Goal: Information Seeking & Learning: Learn about a topic

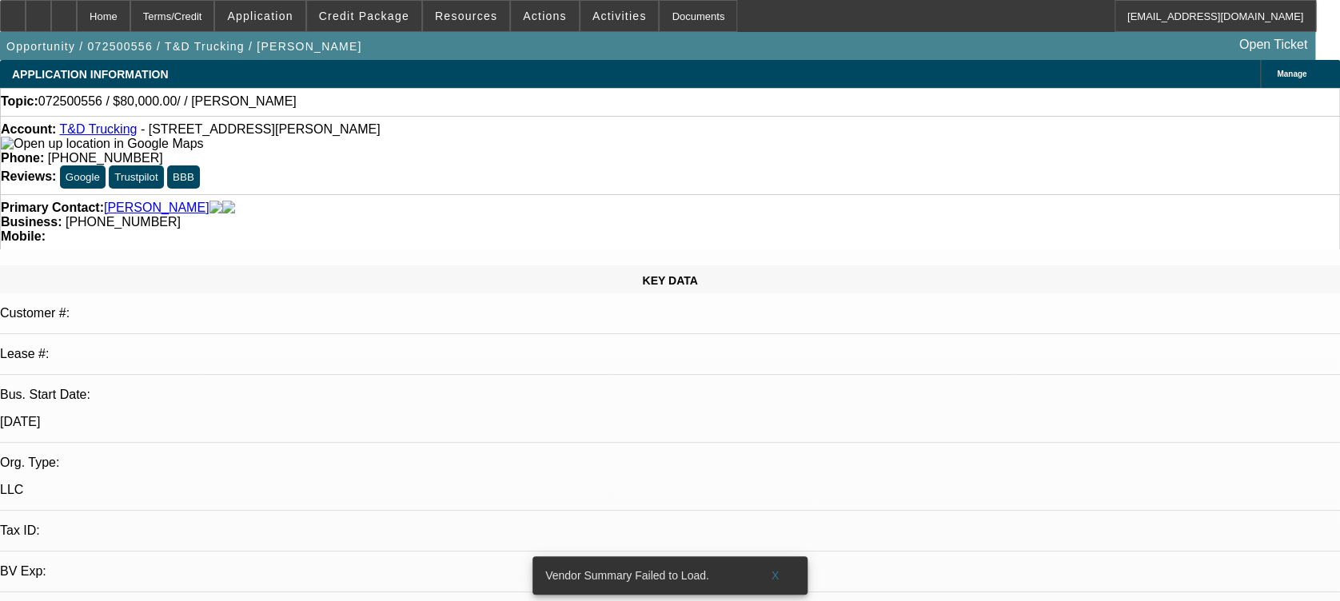
select select "0"
select select "2"
select select "0.1"
select select "1"
select select "2"
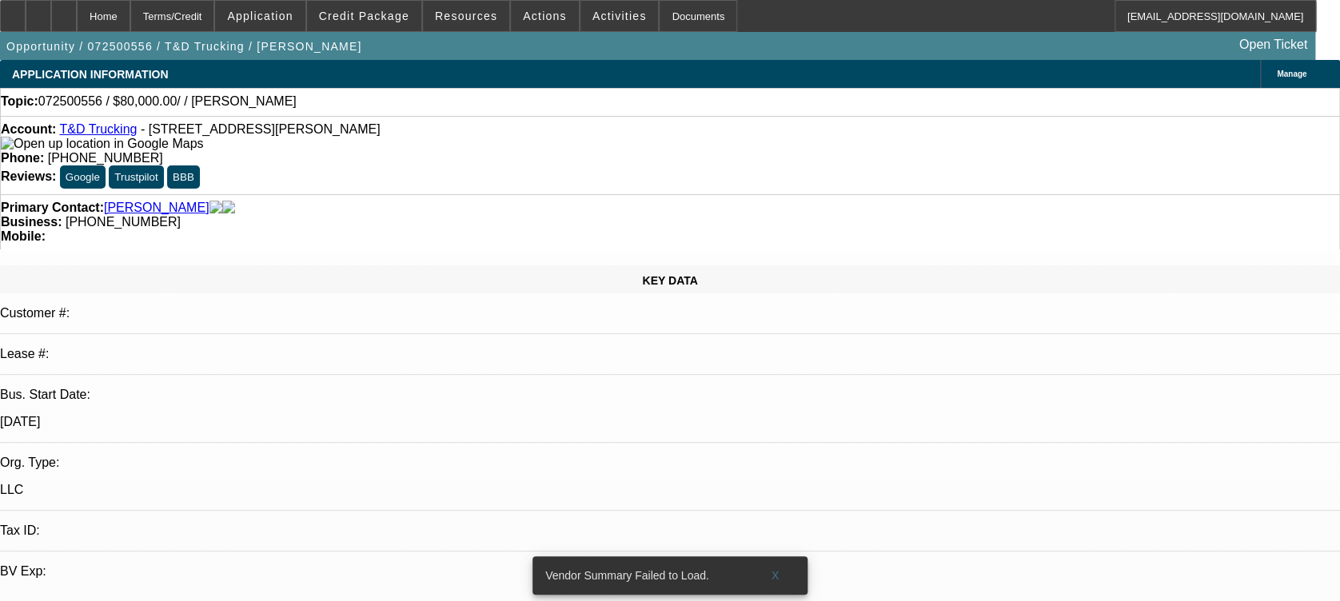
select select "4"
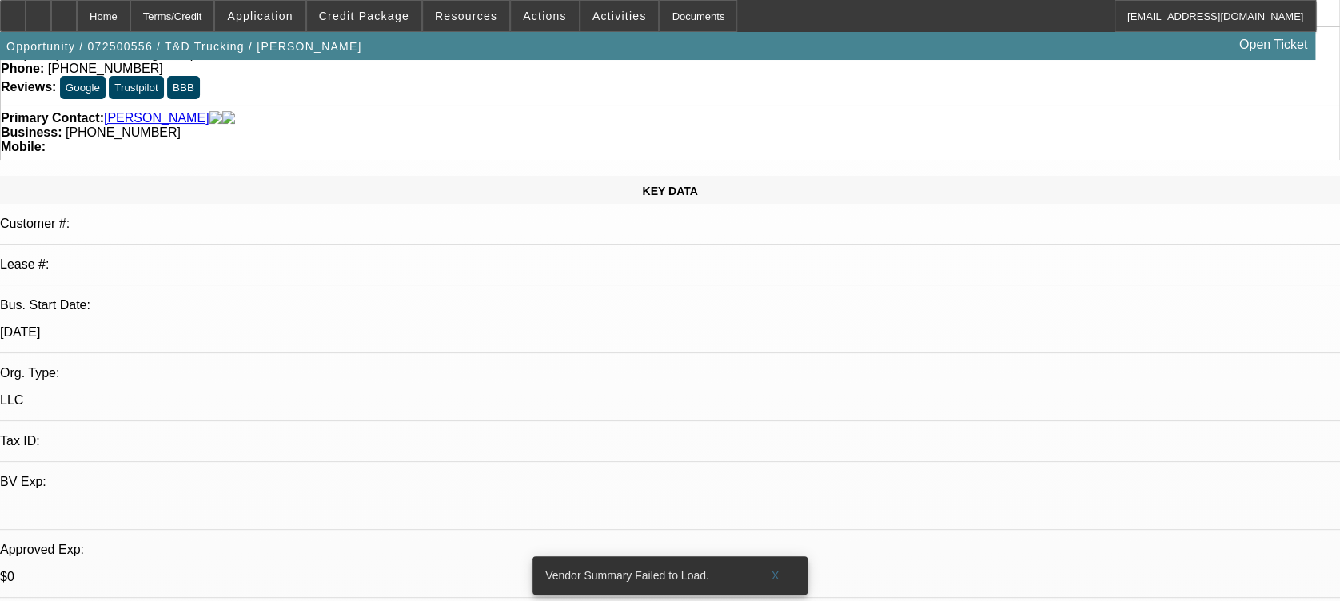
scroll to position [90, 0]
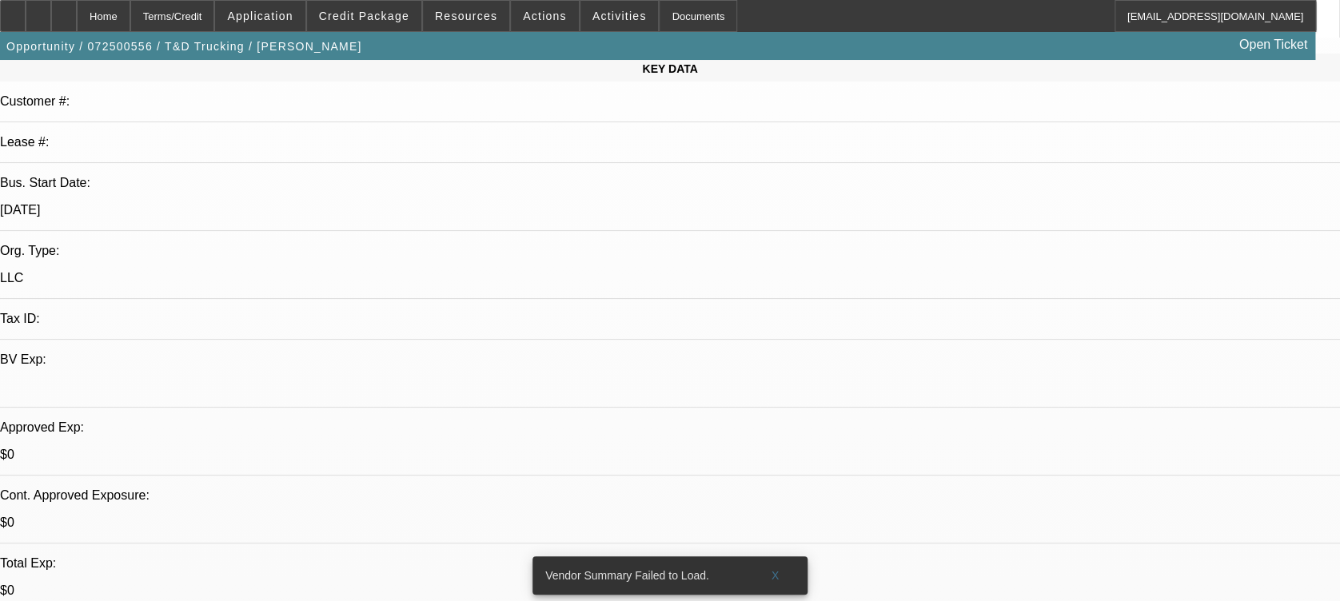
scroll to position [296, 0]
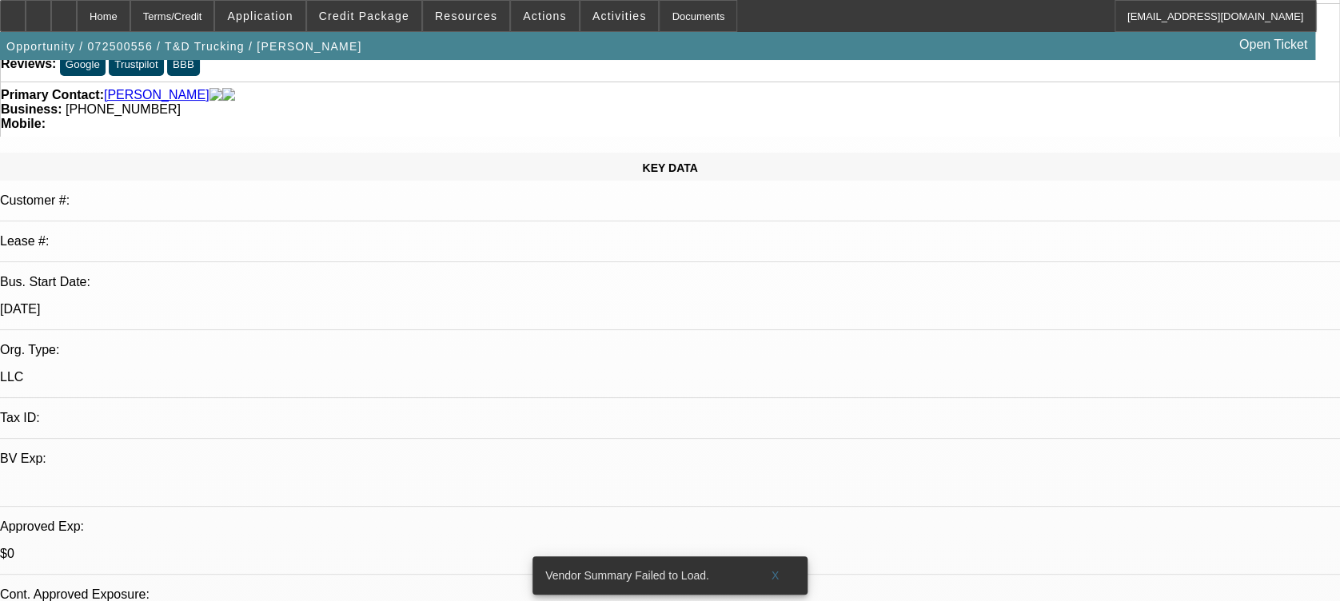
scroll to position [0, 0]
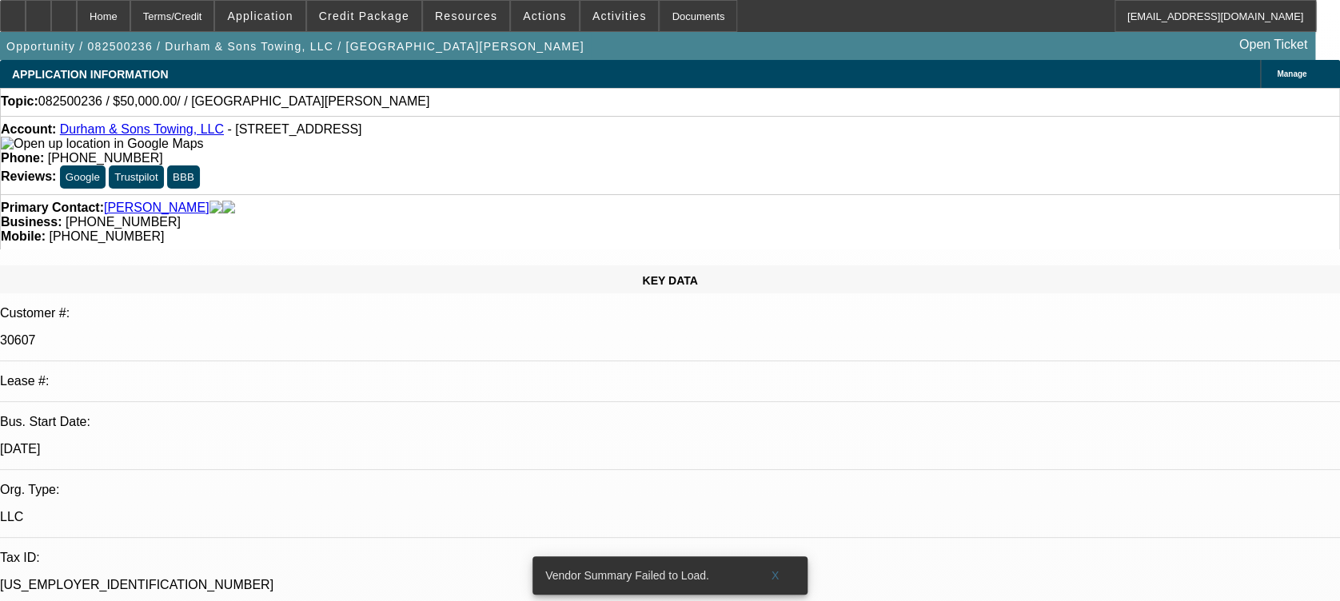
select select "0"
select select "2"
select select "0.1"
select select "4"
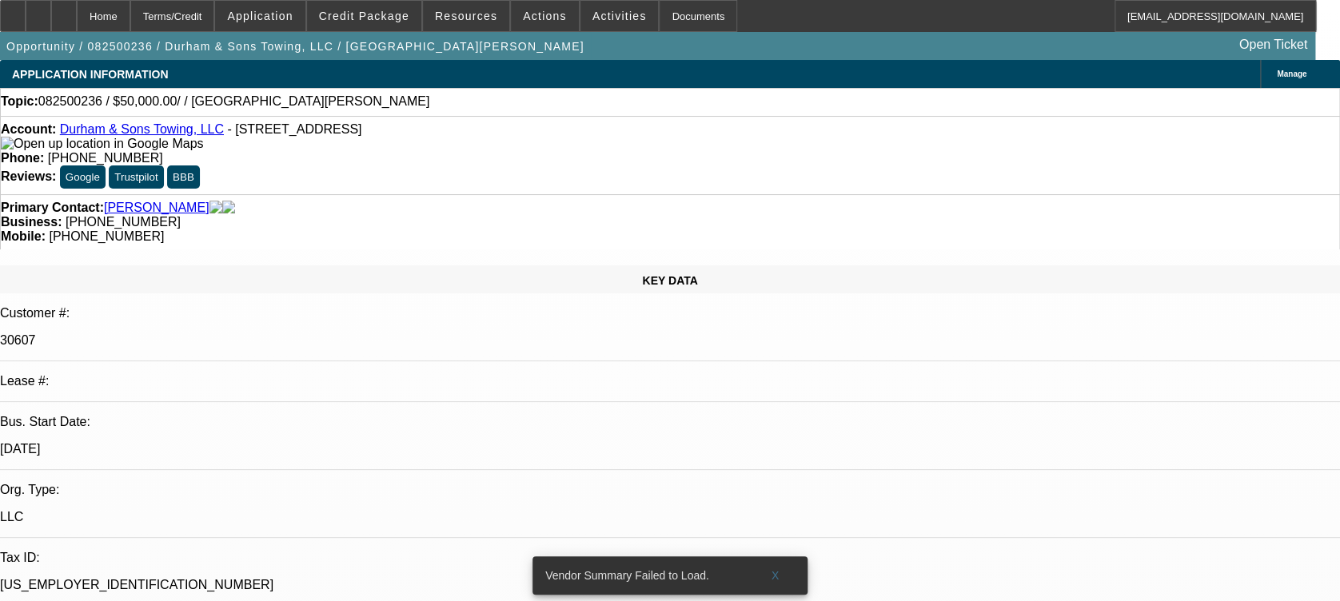
click at [131, 134] on link "Durham & Sons Towing, LLC" at bounding box center [142, 129] width 164 height 14
click at [155, 128] on link "Durham & Sons Towing, LLC" at bounding box center [142, 129] width 164 height 14
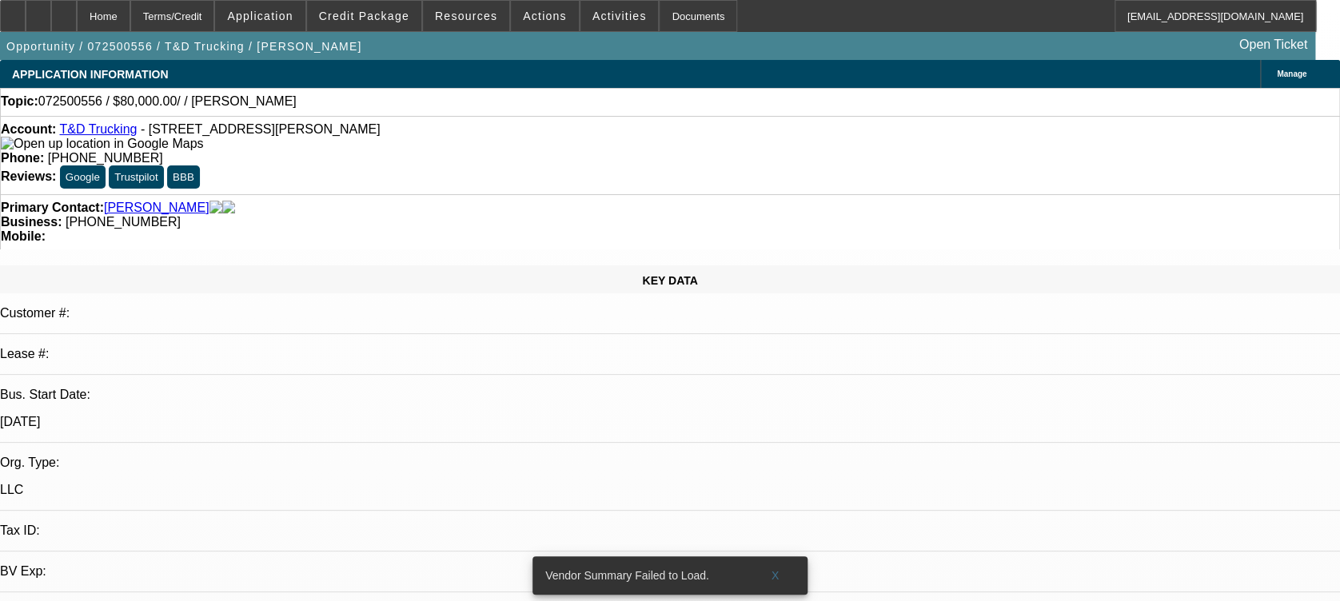
select select "0"
select select "2"
select select "0.1"
select select "1"
select select "2"
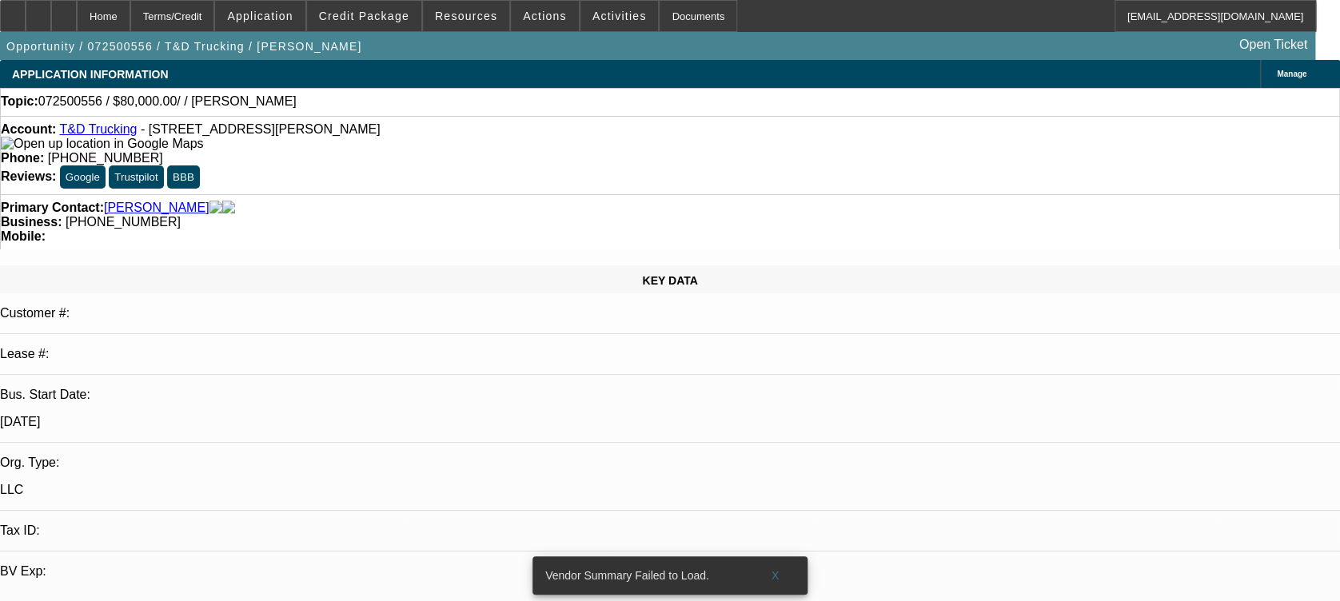
select select "4"
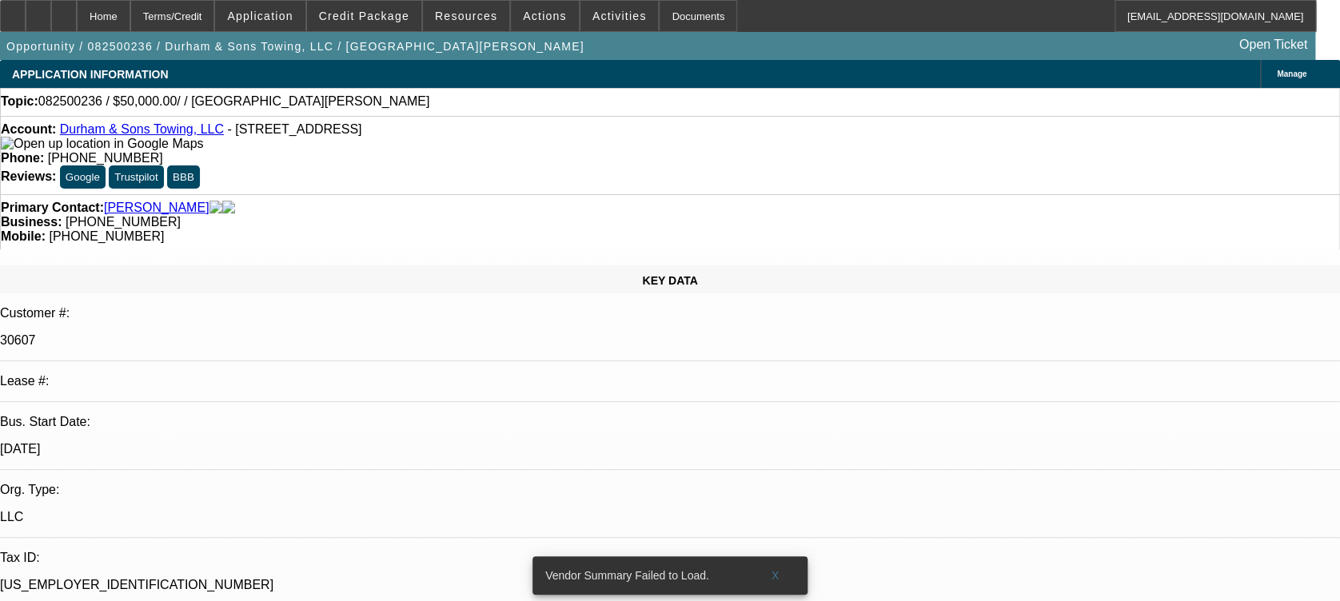
select select "0"
select select "2"
select select "0.1"
select select "1"
select select "2"
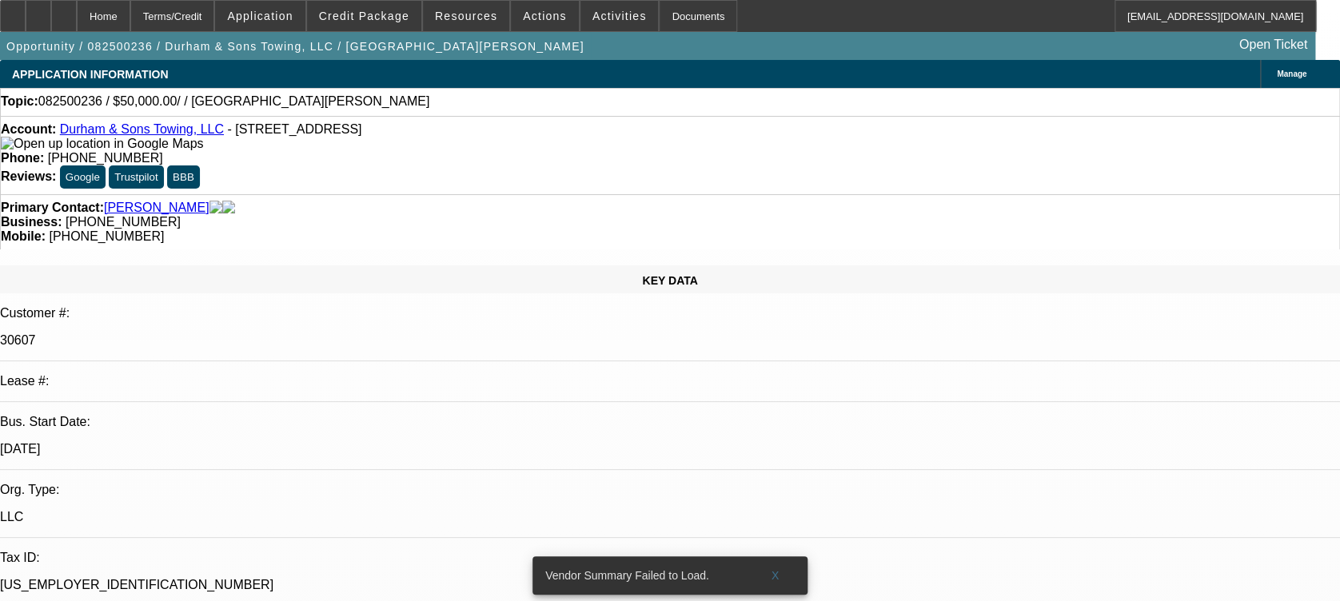
select select "4"
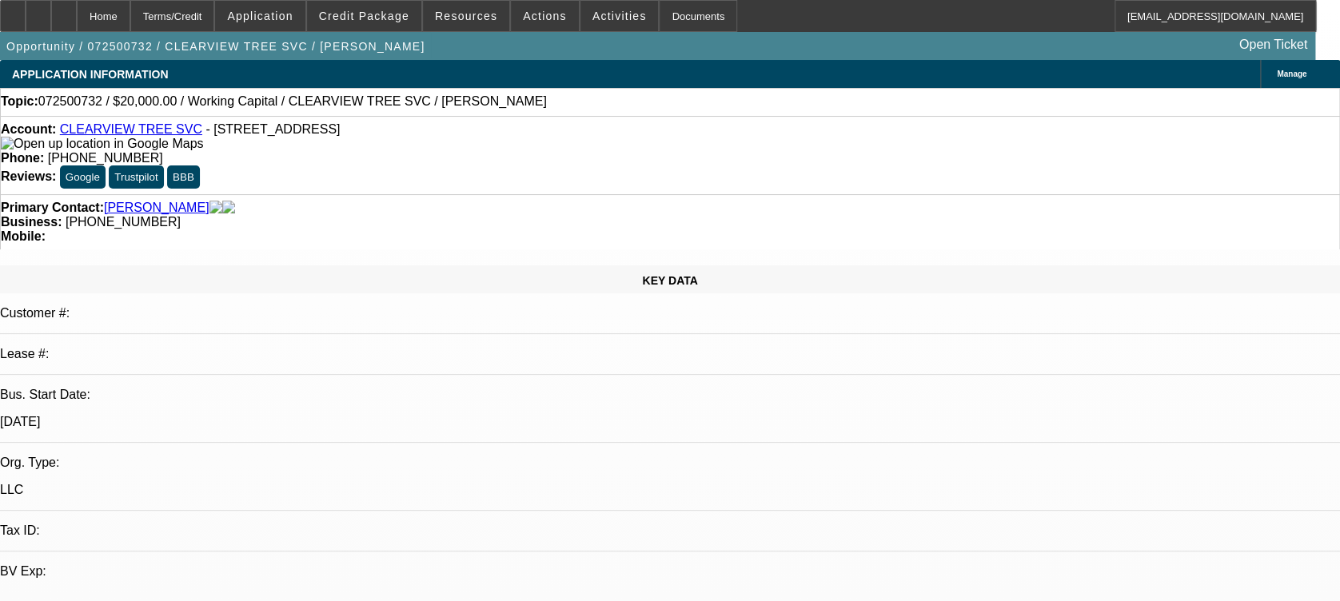
select select "0"
select select "2"
select select "0.1"
select select "1"
select select "2"
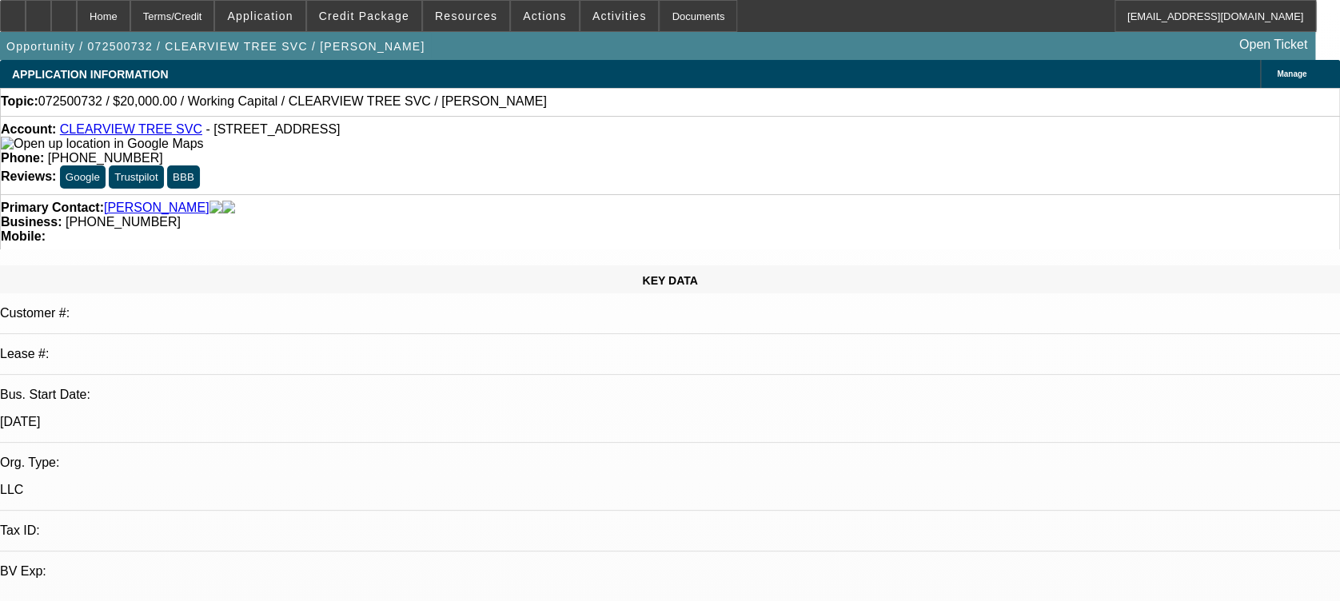
select select "4"
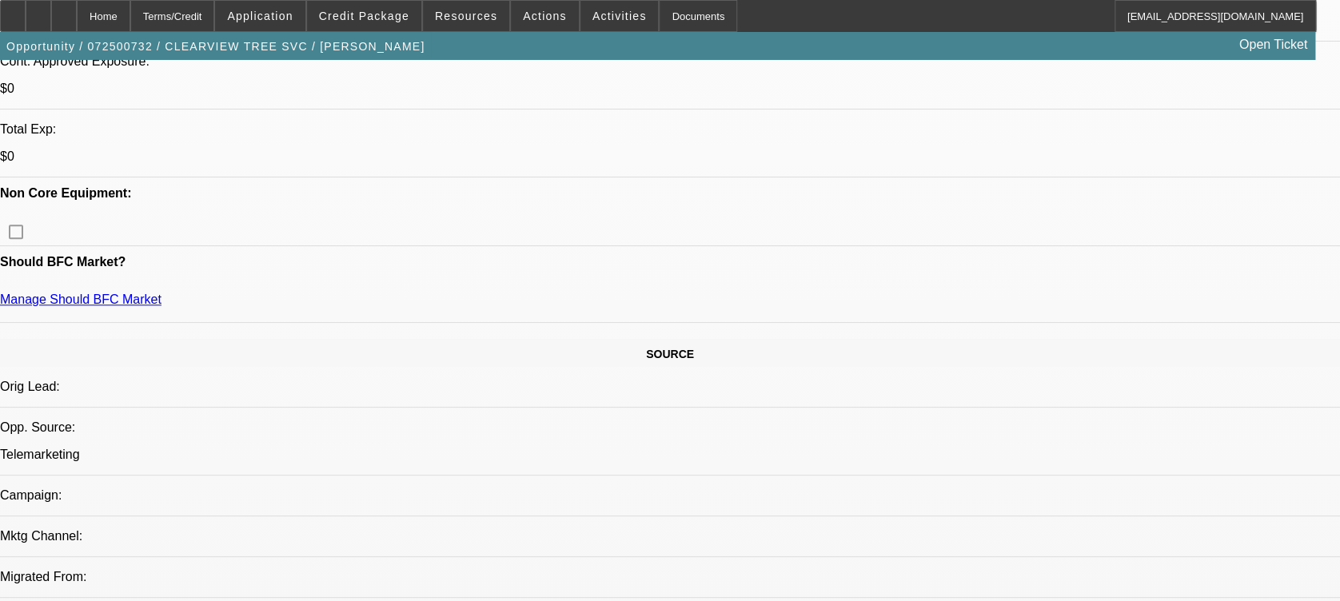
scroll to position [647, 0]
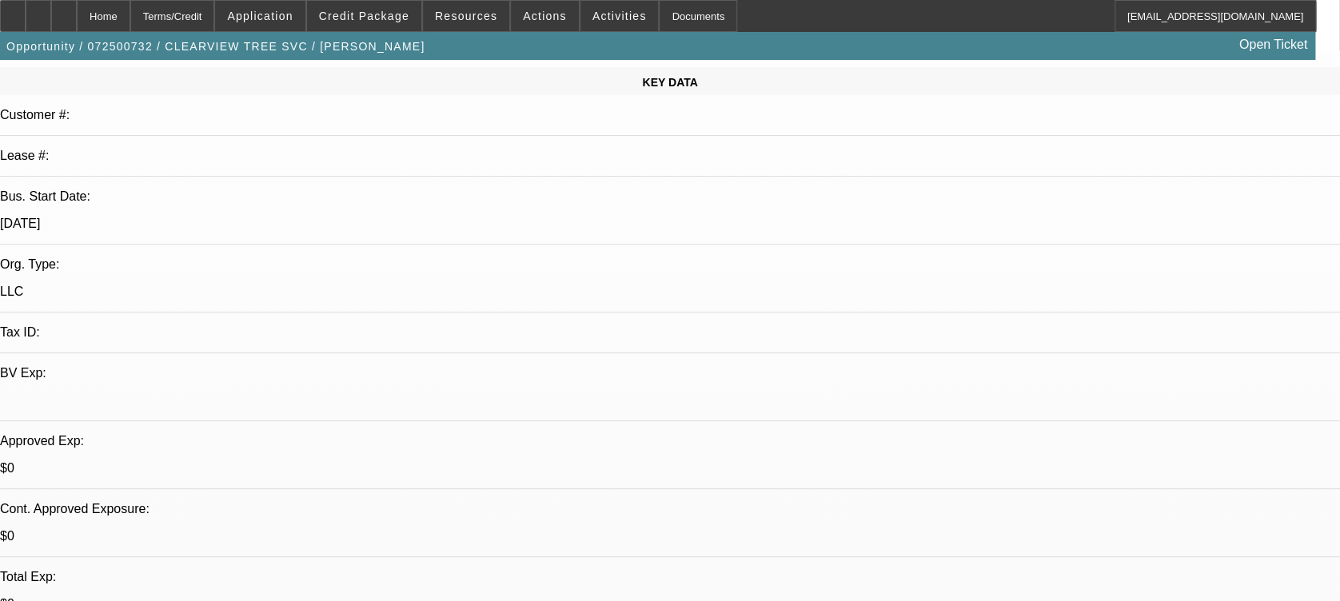
scroll to position [198, 0]
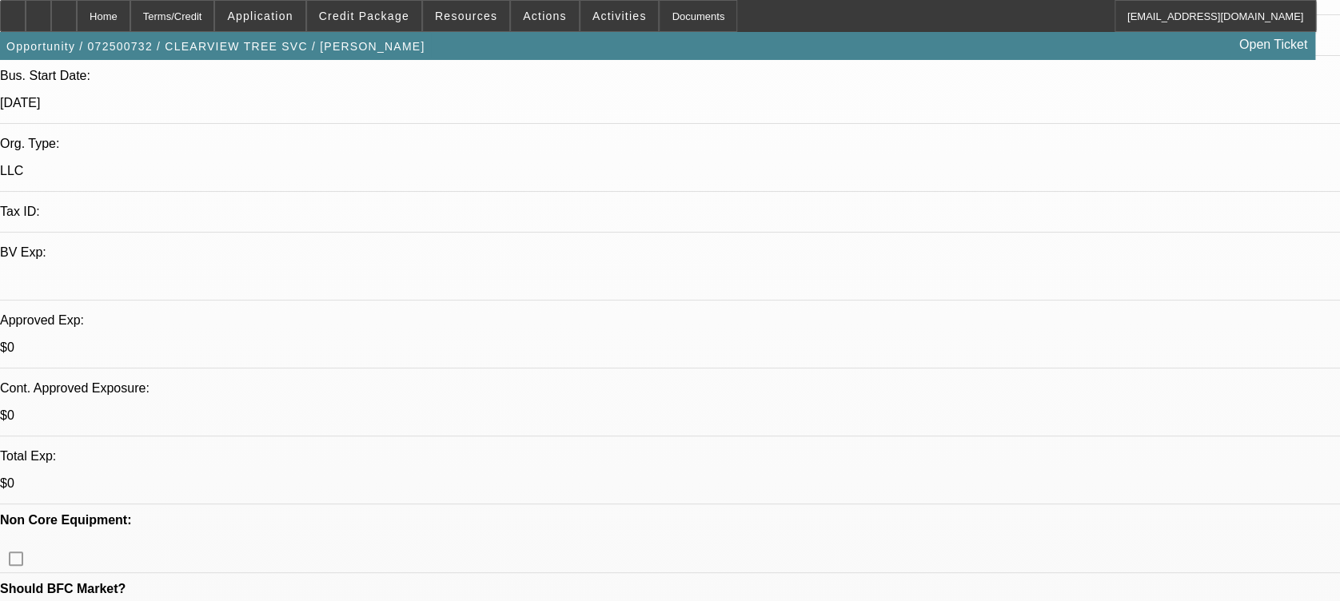
scroll to position [321, 0]
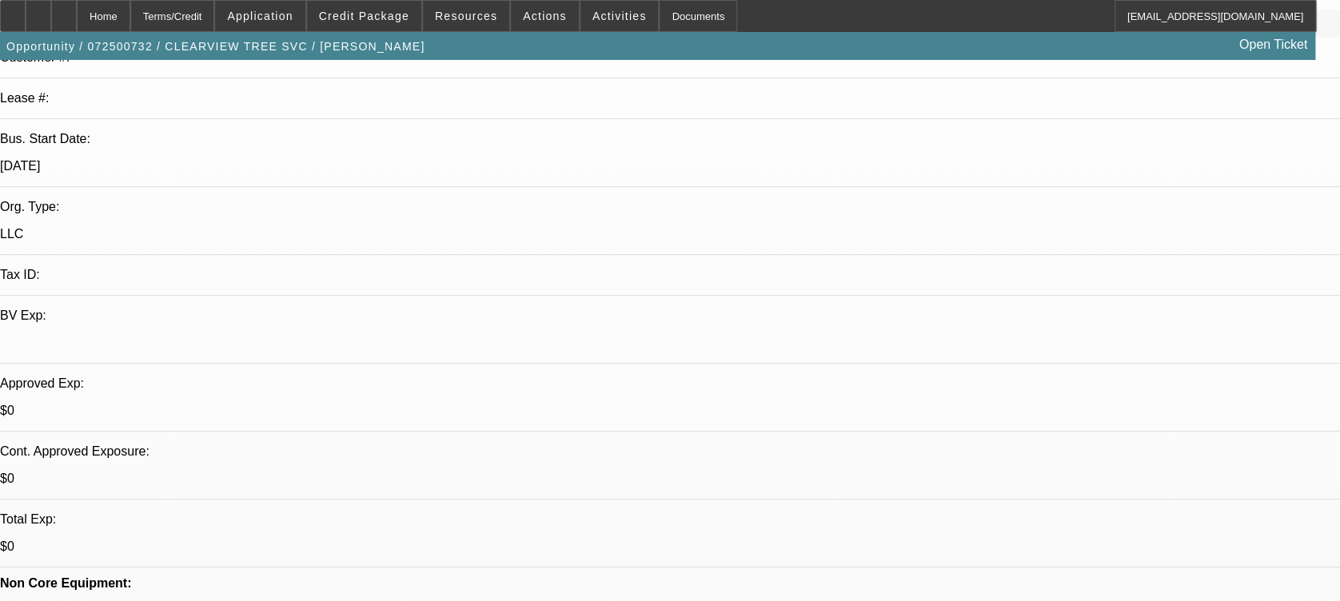
scroll to position [0, 0]
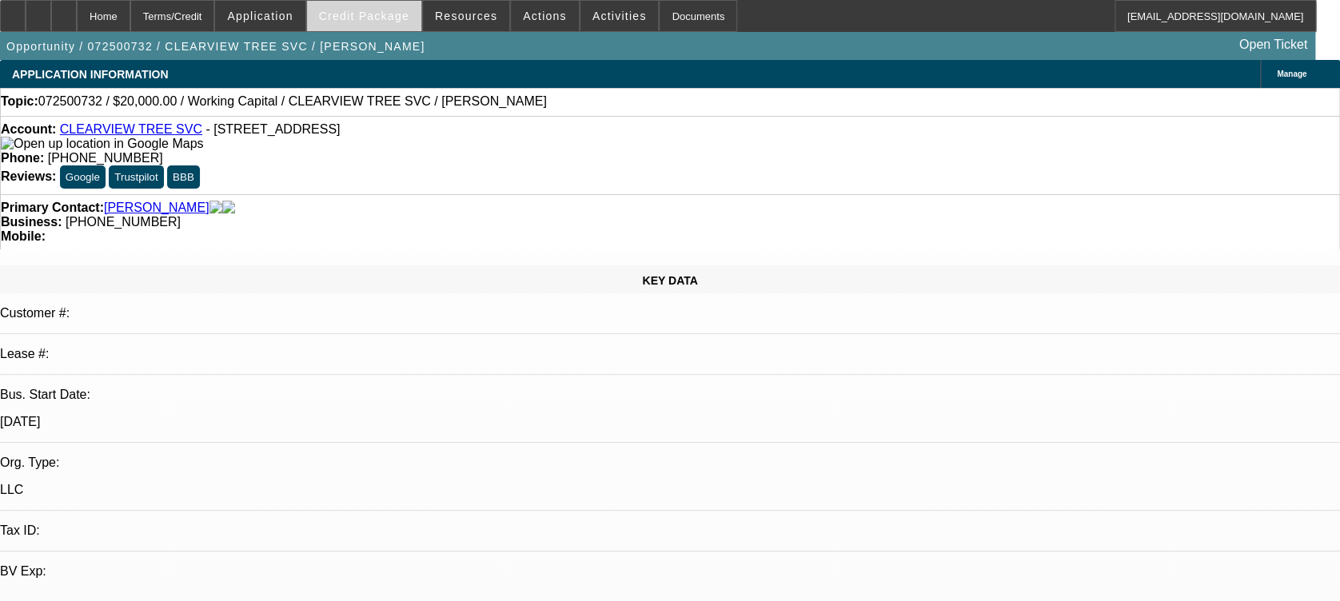
click at [406, 19] on span "Credit Package" at bounding box center [364, 16] width 90 height 13
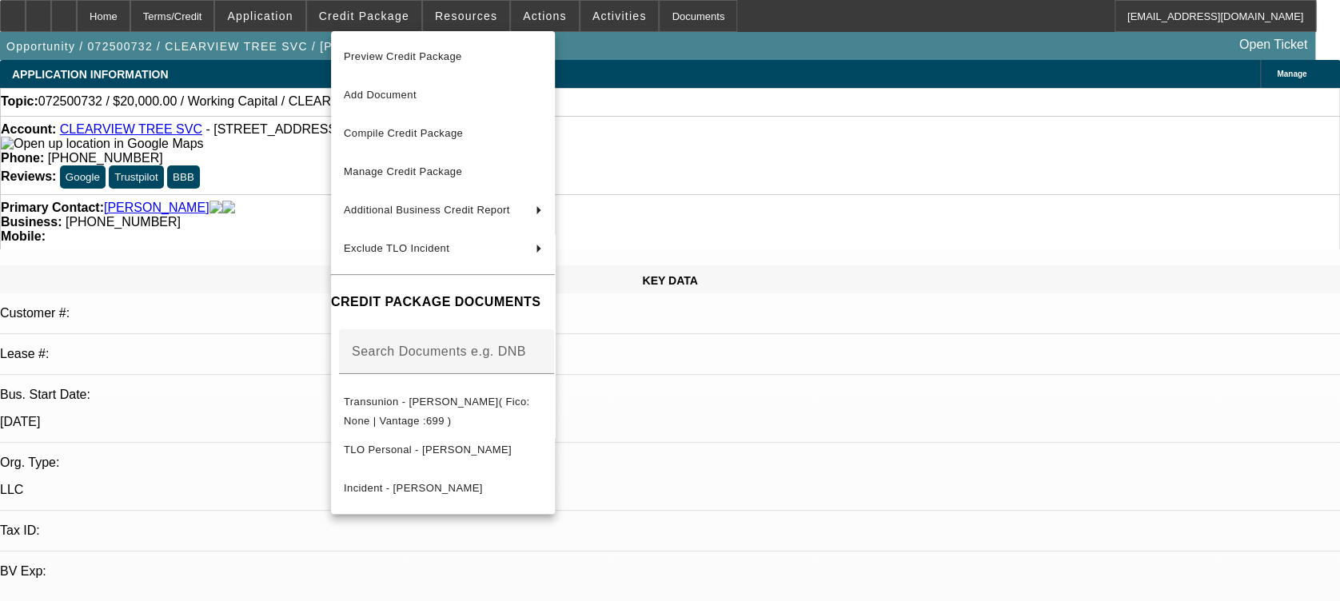
click at [852, 489] on div at bounding box center [670, 300] width 1340 height 601
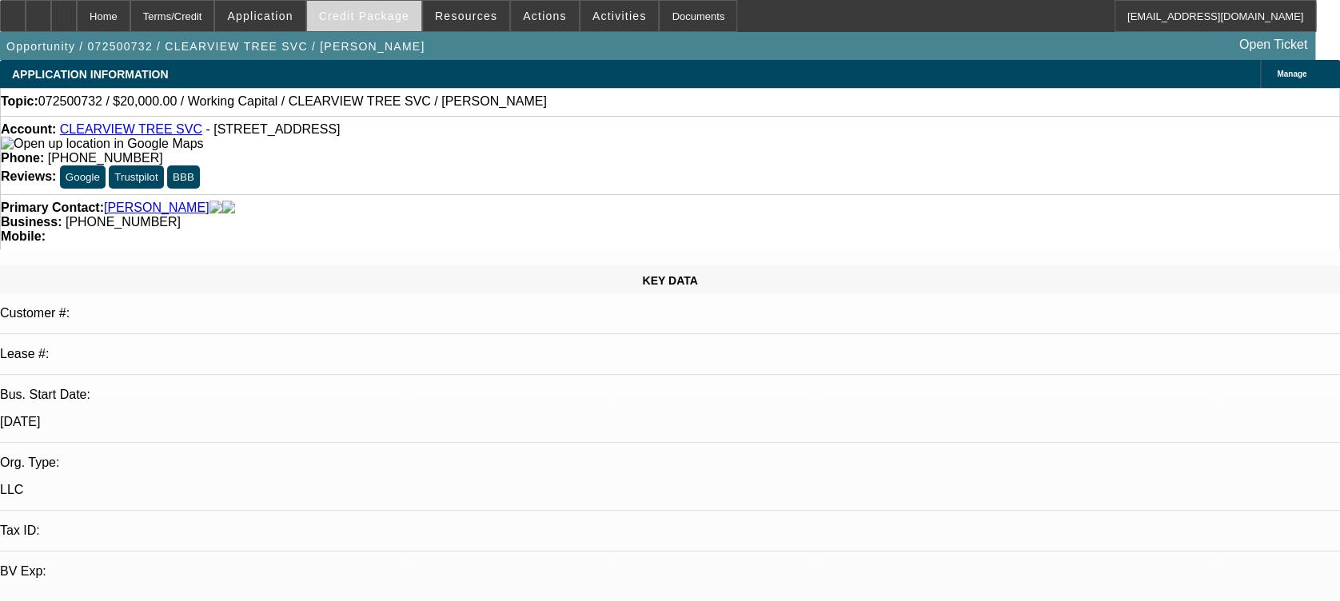
click at [387, 26] on span at bounding box center [364, 16] width 114 height 38
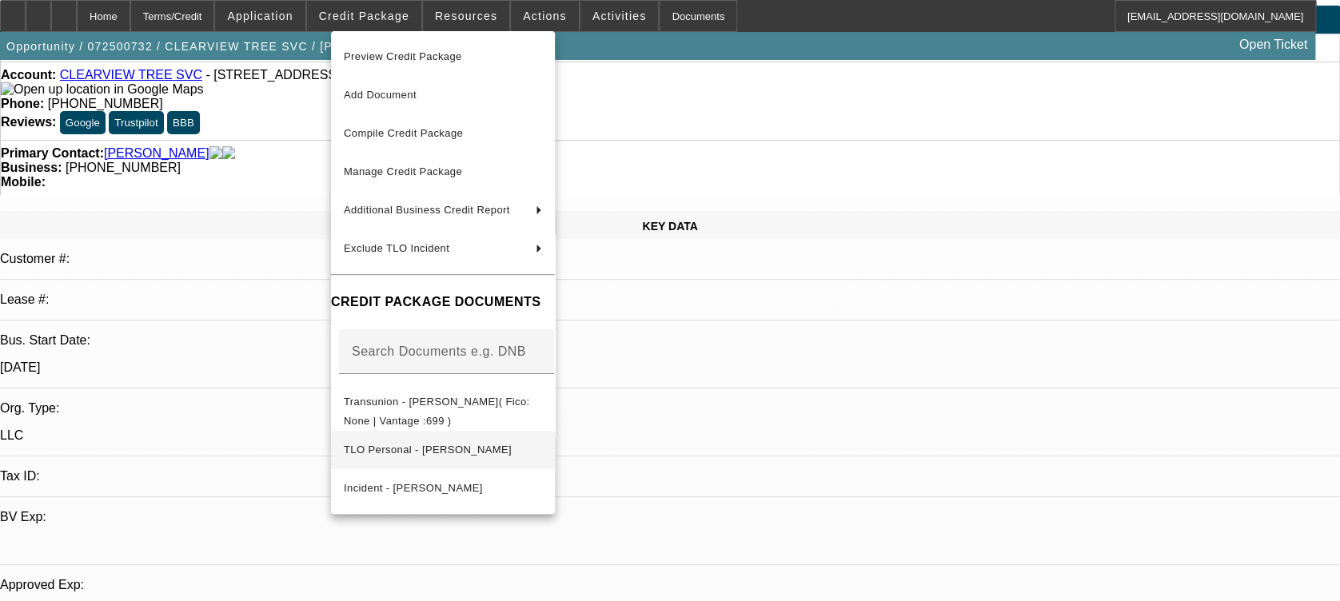
scroll to position [55, 0]
click at [884, 381] on div at bounding box center [670, 300] width 1340 height 601
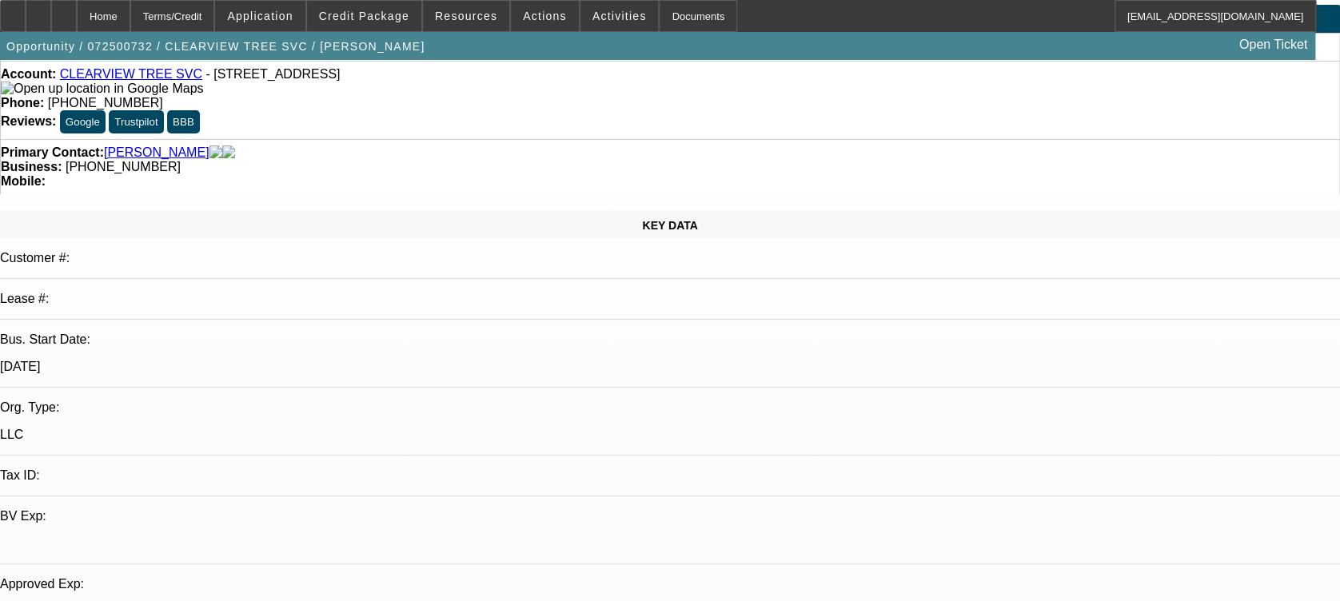
click at [149, 81] on link "CLEARVIEW TREE SVC" at bounding box center [131, 74] width 142 height 14
